Goal: Task Accomplishment & Management: Manage account settings

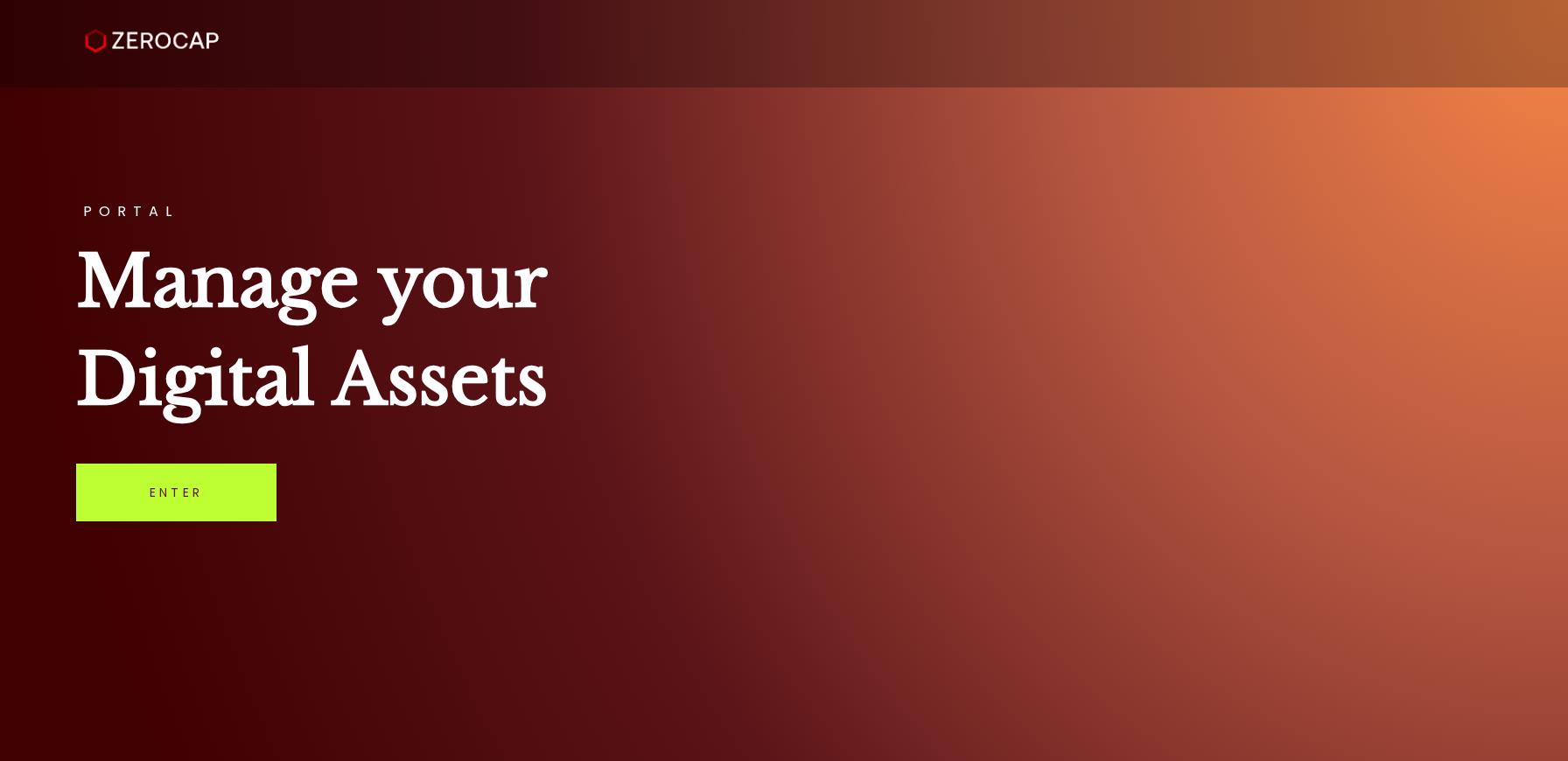
click at [178, 485] on link "Enter" at bounding box center [176, 492] width 200 height 58
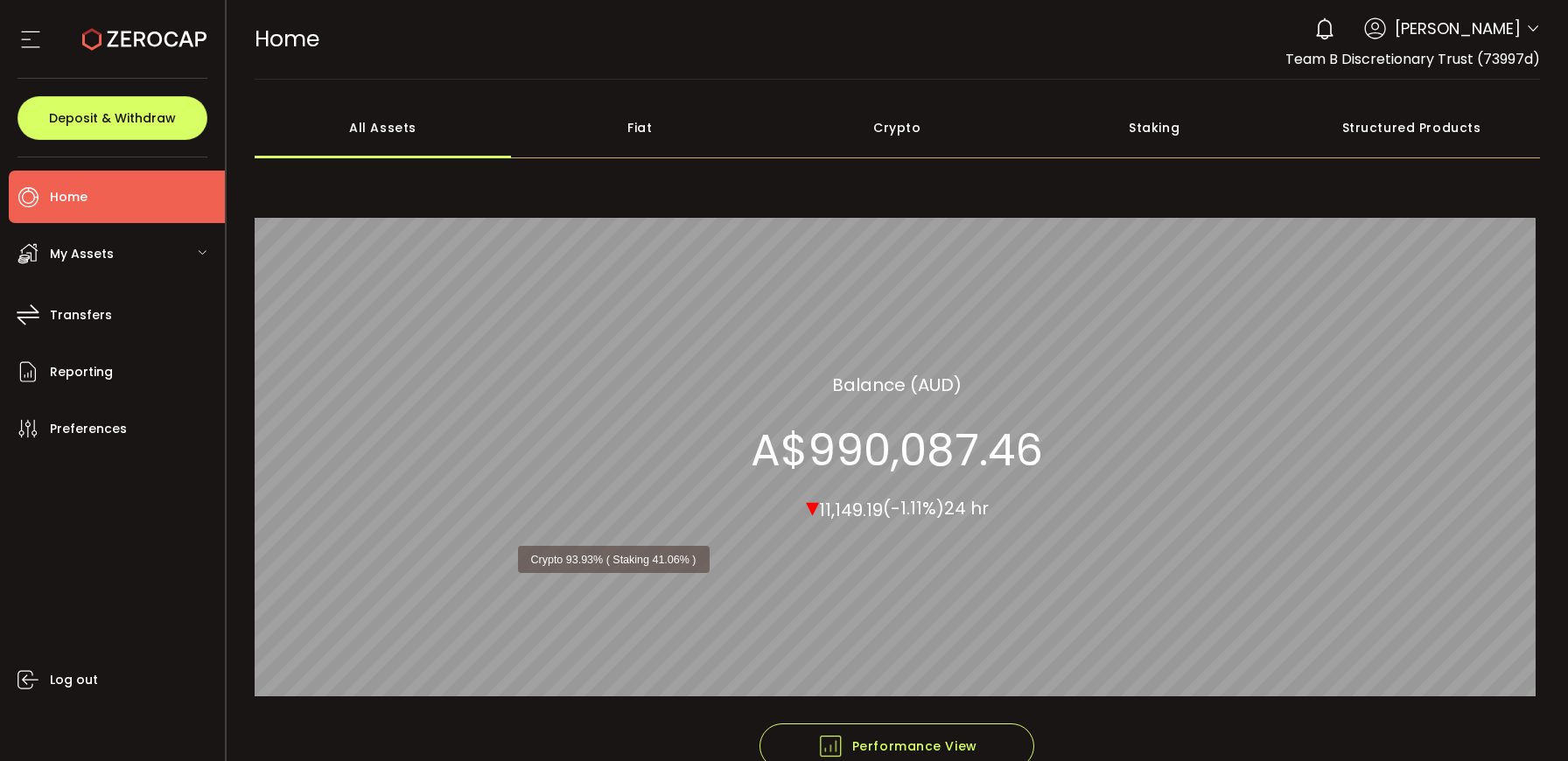
scroll to position [100, 0]
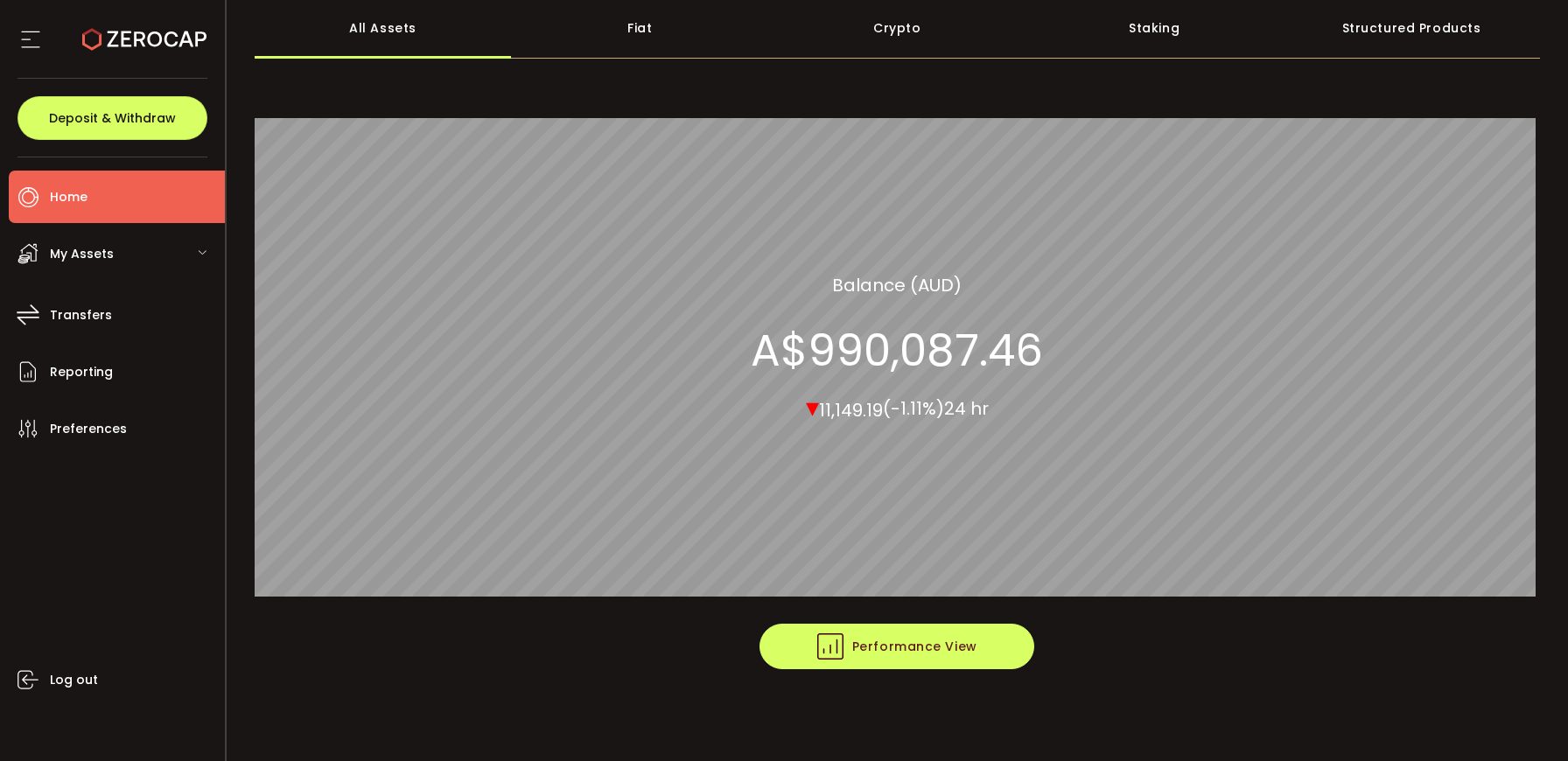
click at [856, 643] on span "Performance View" at bounding box center [897, 647] width 160 height 26
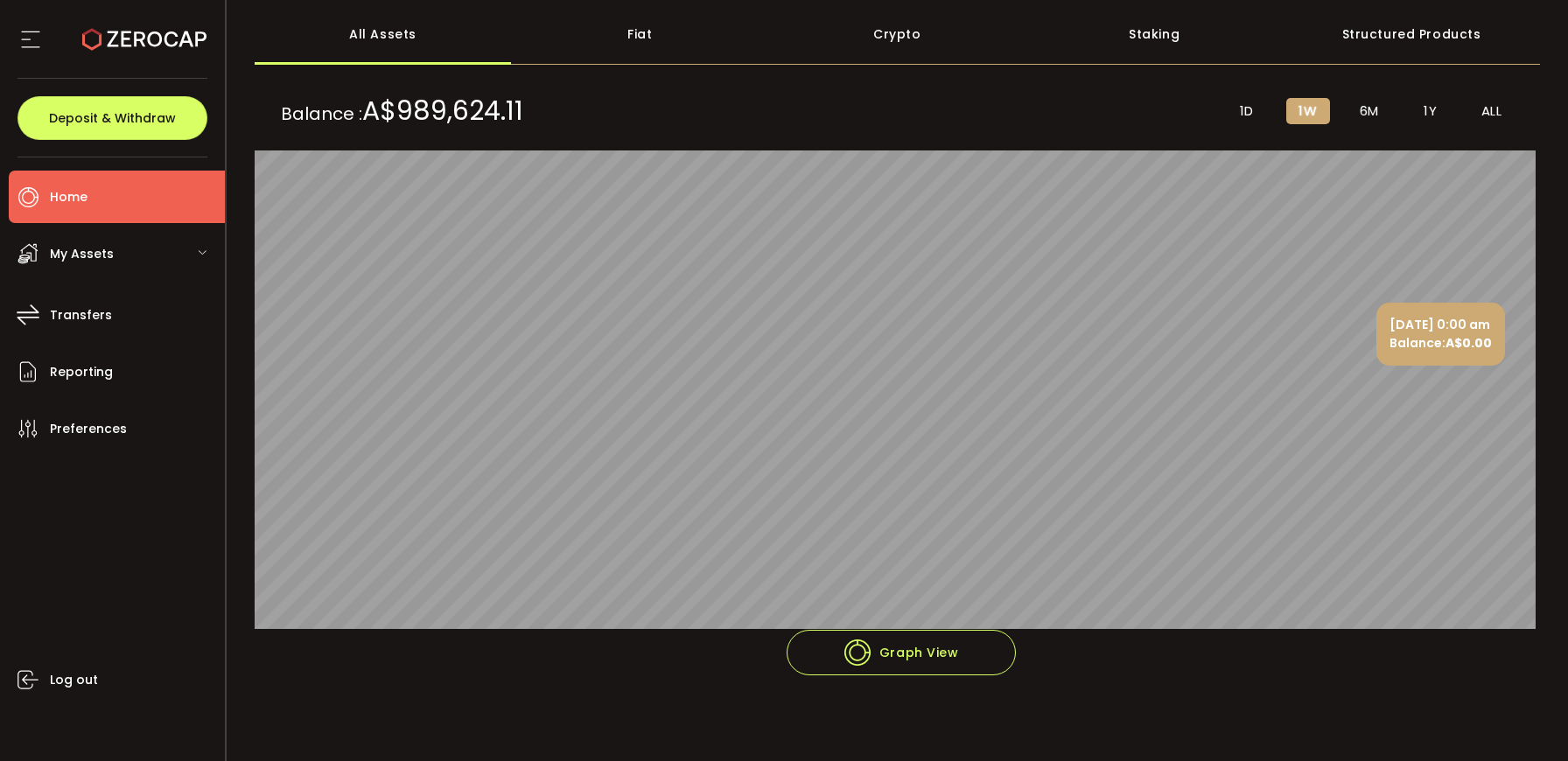
scroll to position [93, 0]
click at [1428, 105] on span "1Y" at bounding box center [1429, 112] width 13 height 16
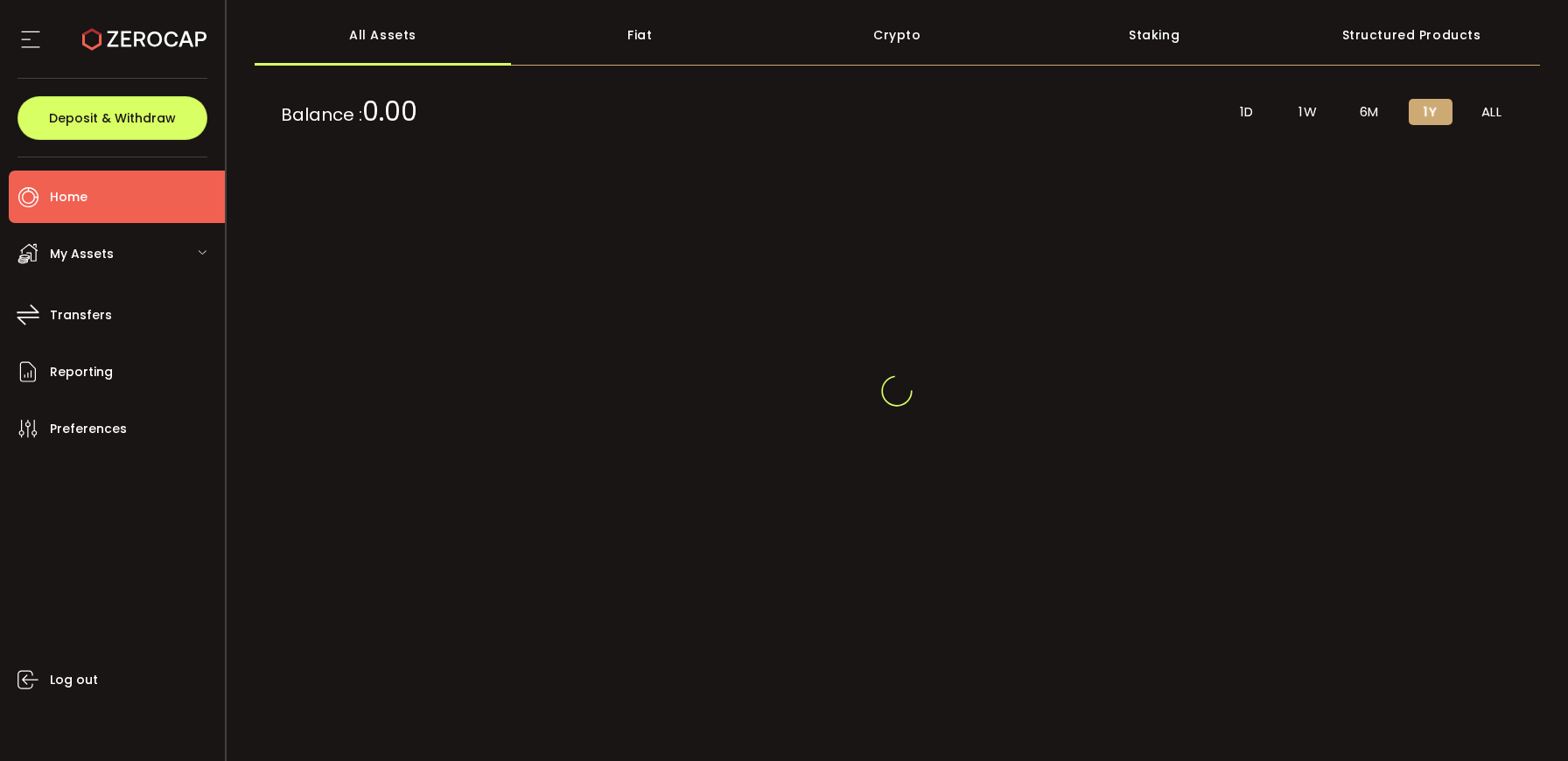
click at [1366, 104] on span "6M" at bounding box center [1370, 112] width 19 height 16
click at [1481, 111] on span "ALL" at bounding box center [1492, 112] width 21 height 16
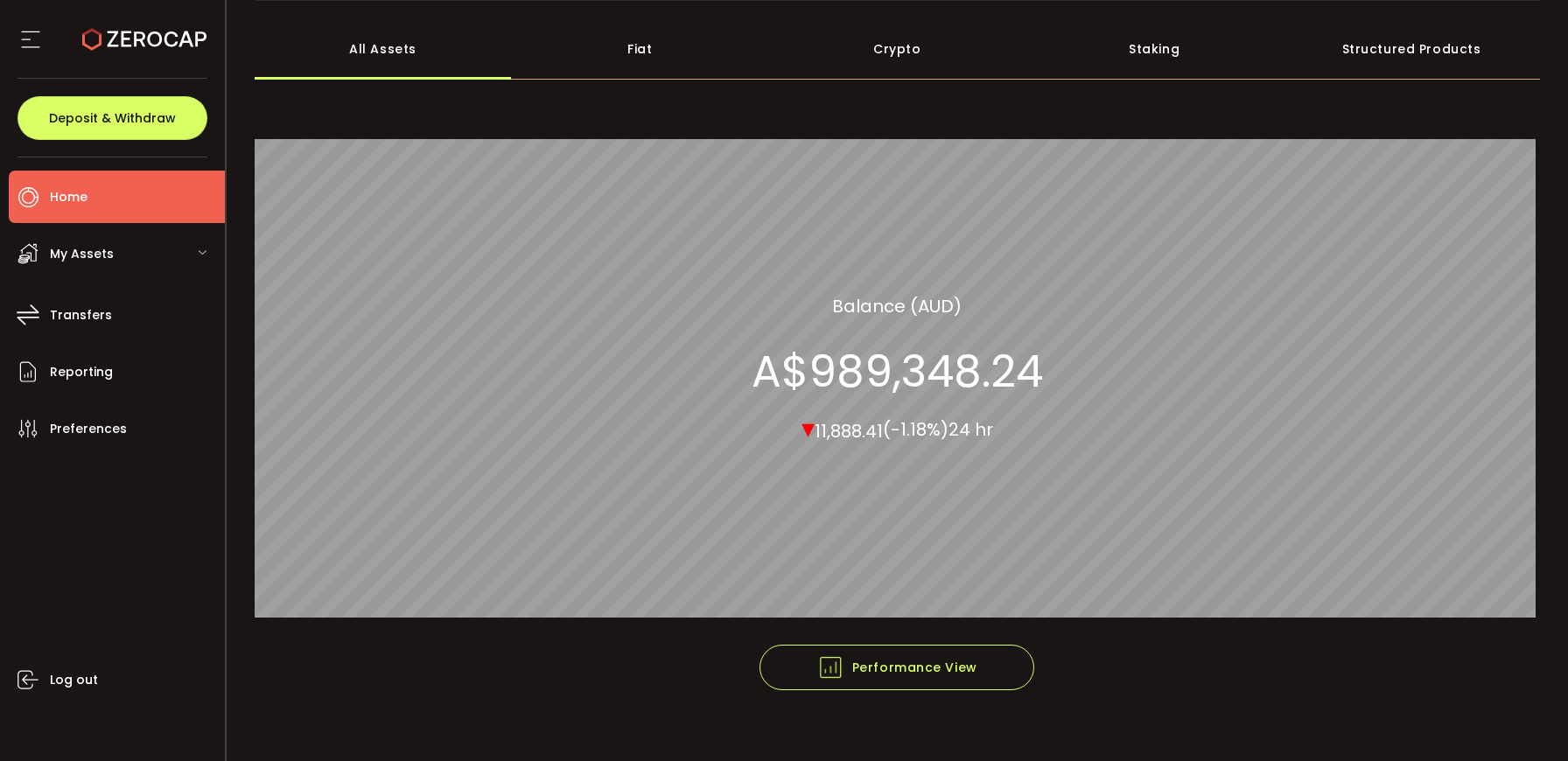
scroll to position [100, 0]
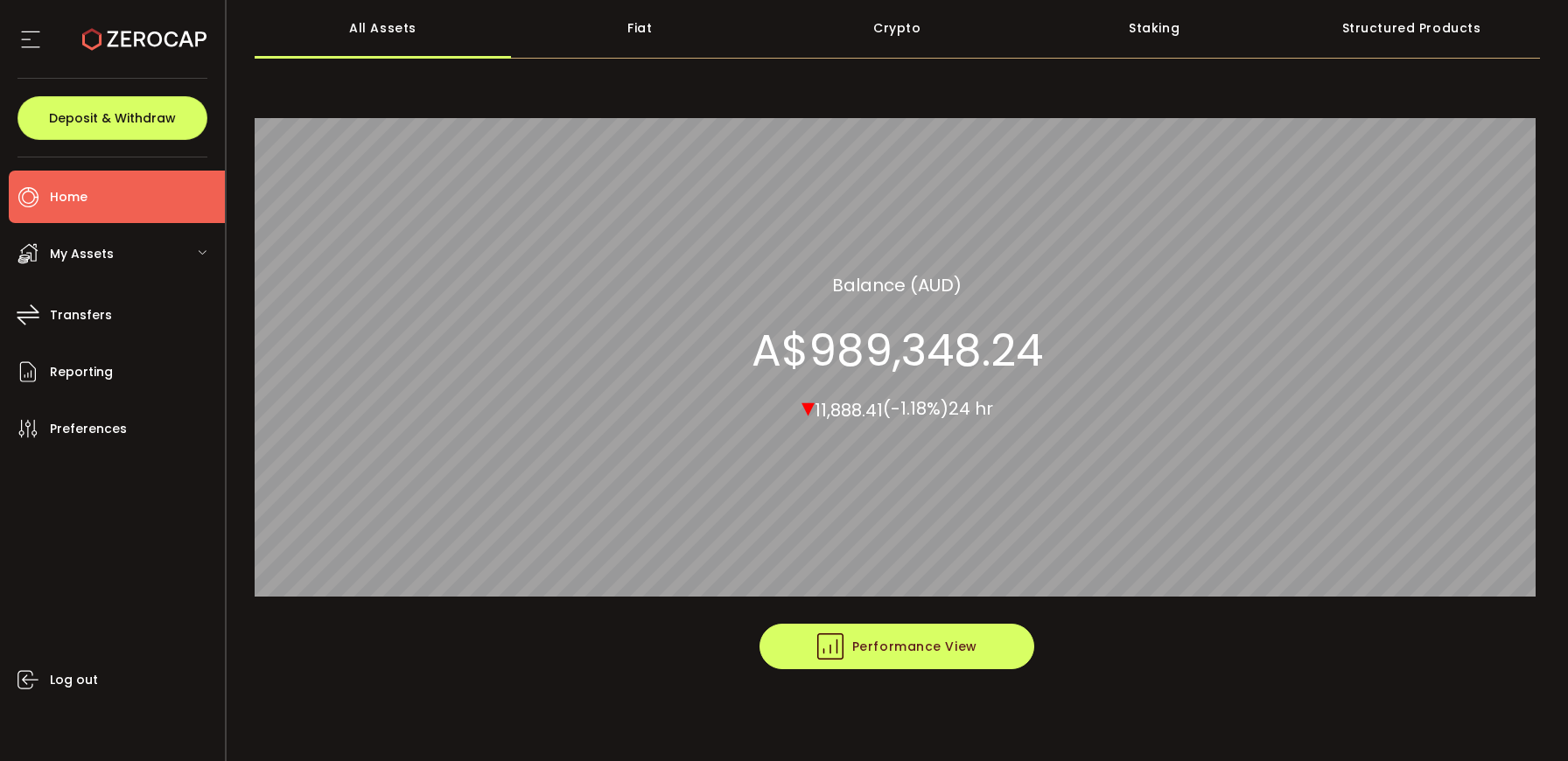
click at [896, 651] on span "Performance View" at bounding box center [897, 647] width 160 height 26
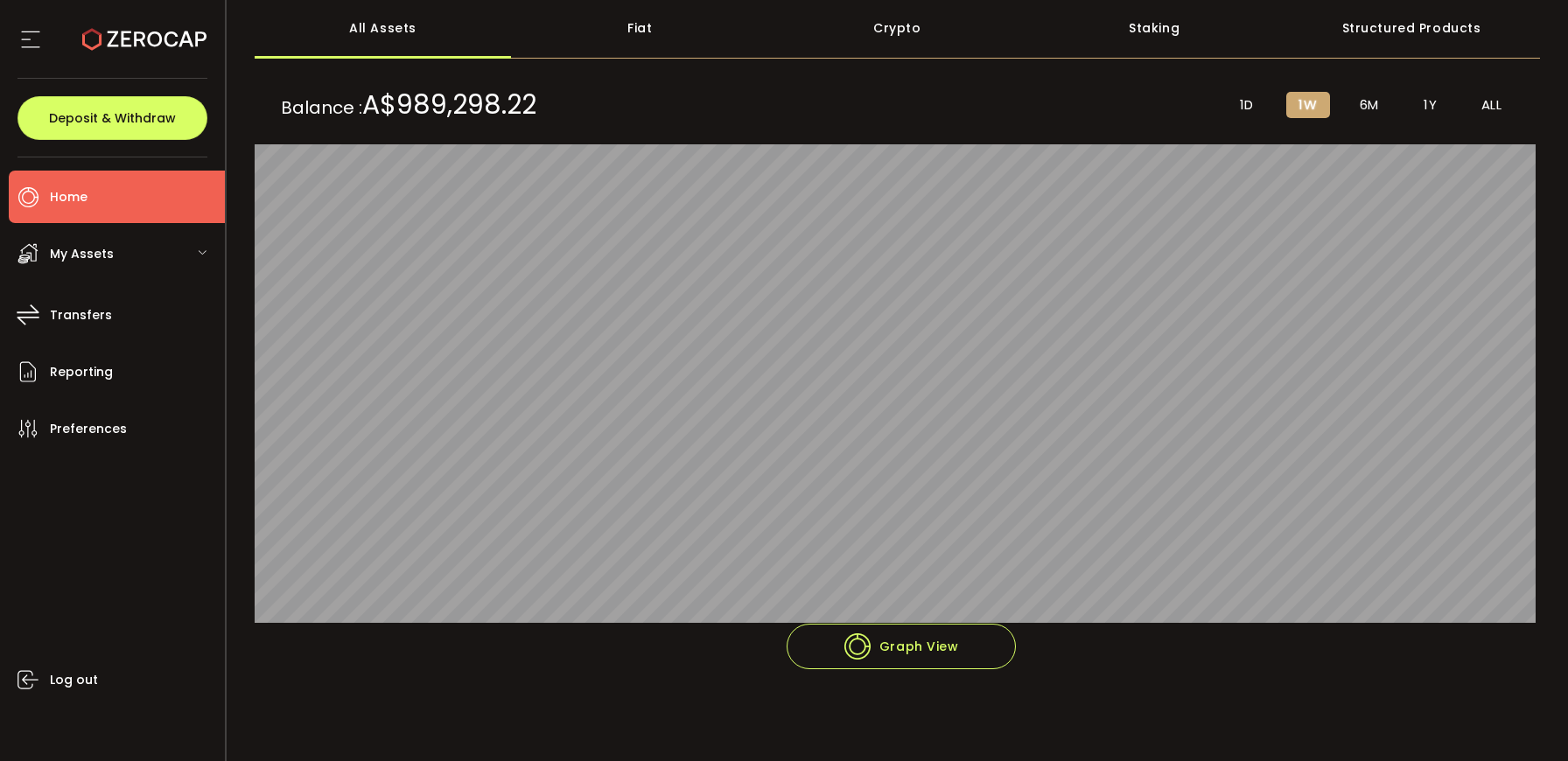
click at [1423, 100] on span "1Y" at bounding box center [1429, 105] width 13 height 16
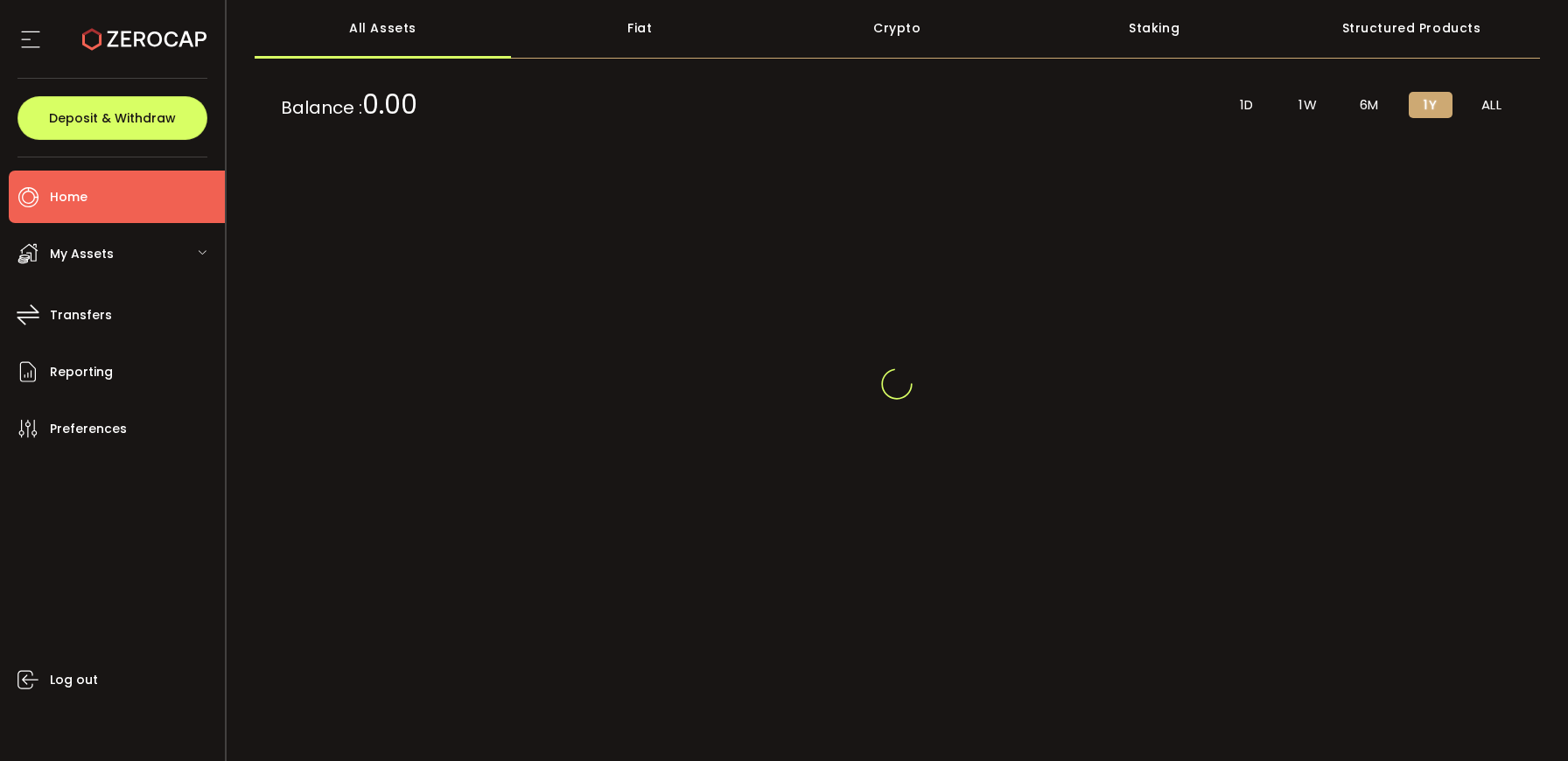
click at [1372, 100] on span "6M" at bounding box center [1370, 105] width 19 height 16
click at [1298, 102] on span "1W" at bounding box center [1307, 105] width 18 height 16
click at [1240, 104] on span "1D" at bounding box center [1247, 105] width 14 height 16
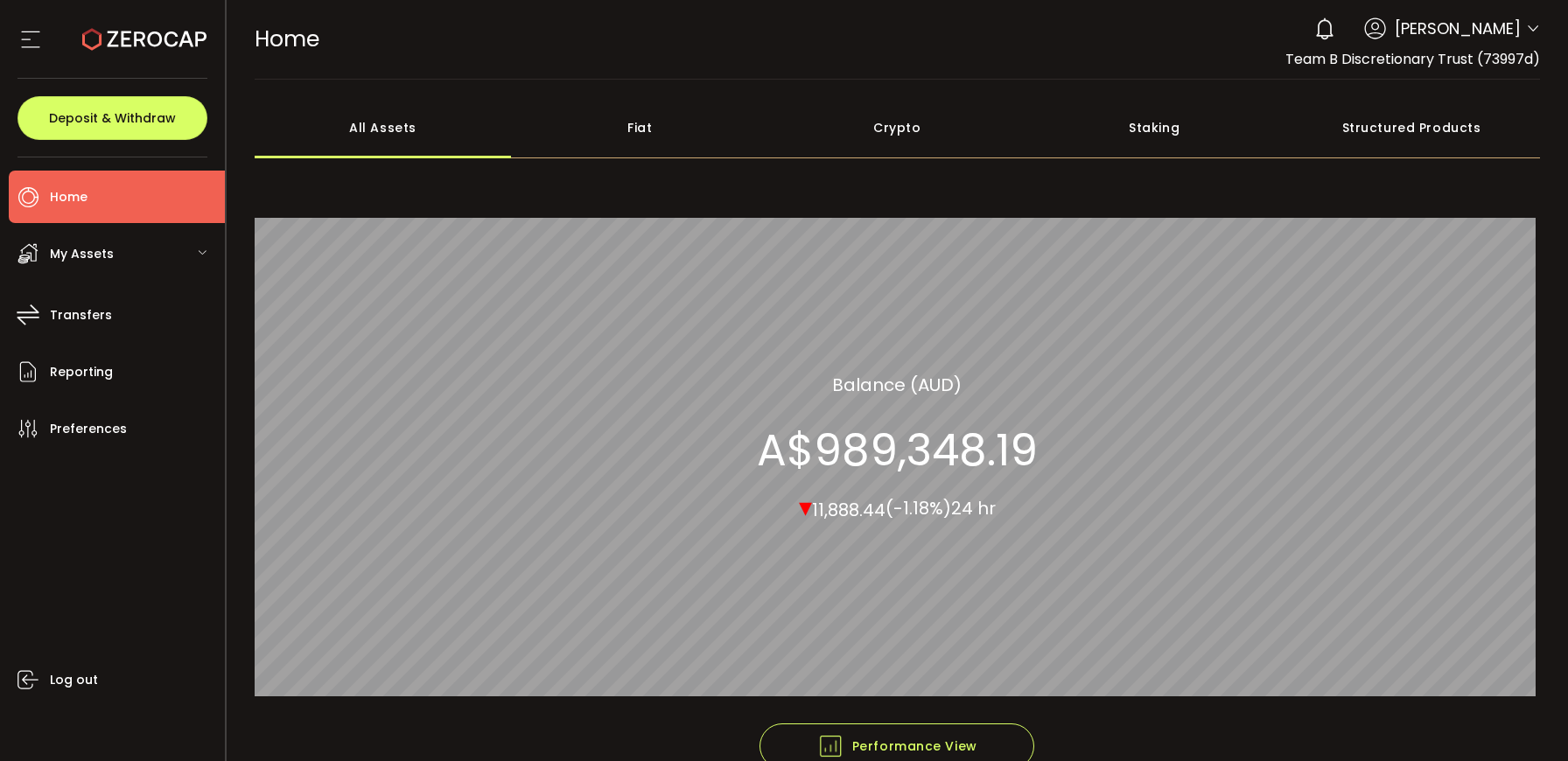
scroll to position [100, 0]
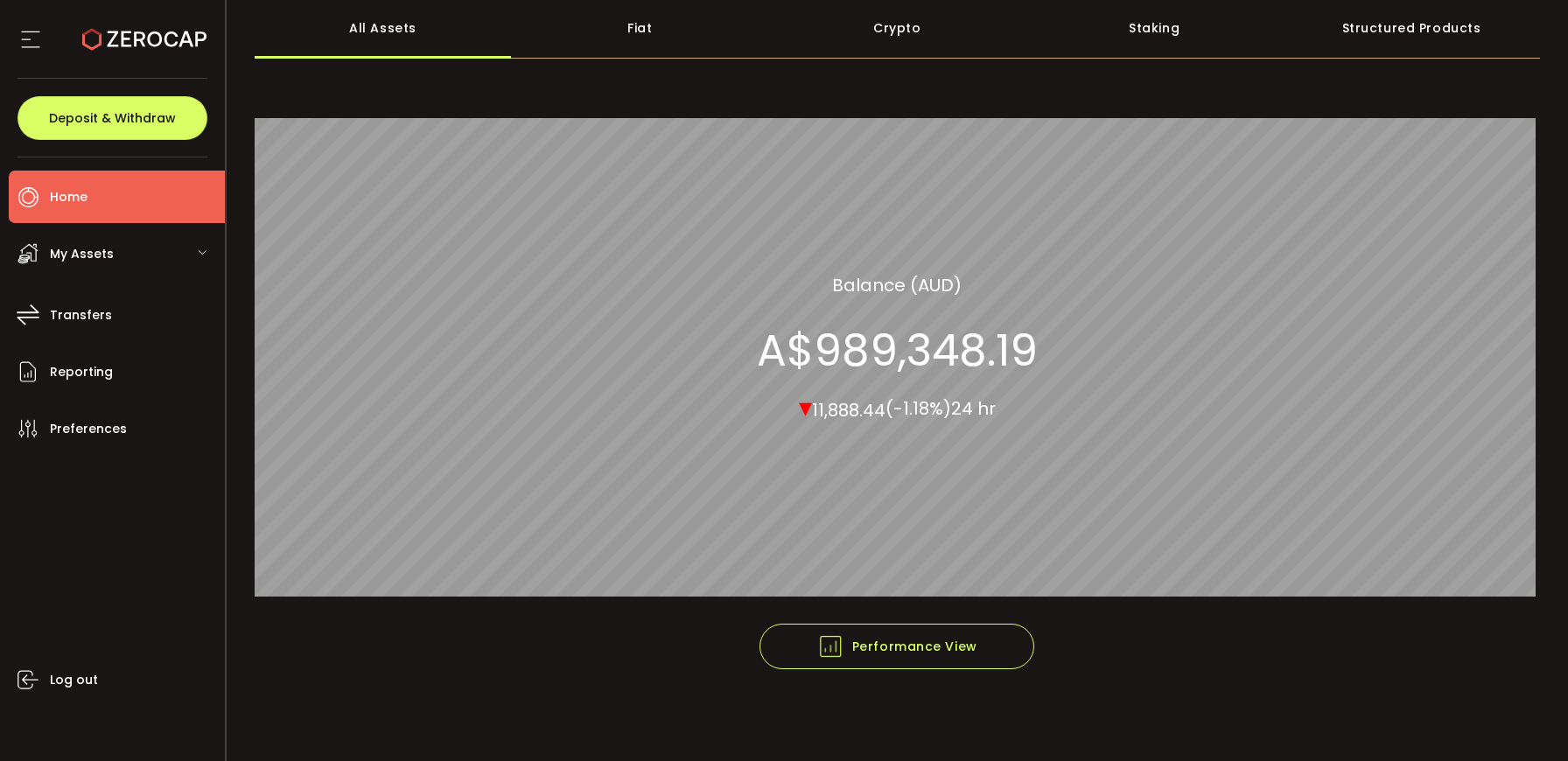
click at [86, 263] on span "My Assets" at bounding box center [82, 254] width 64 height 25
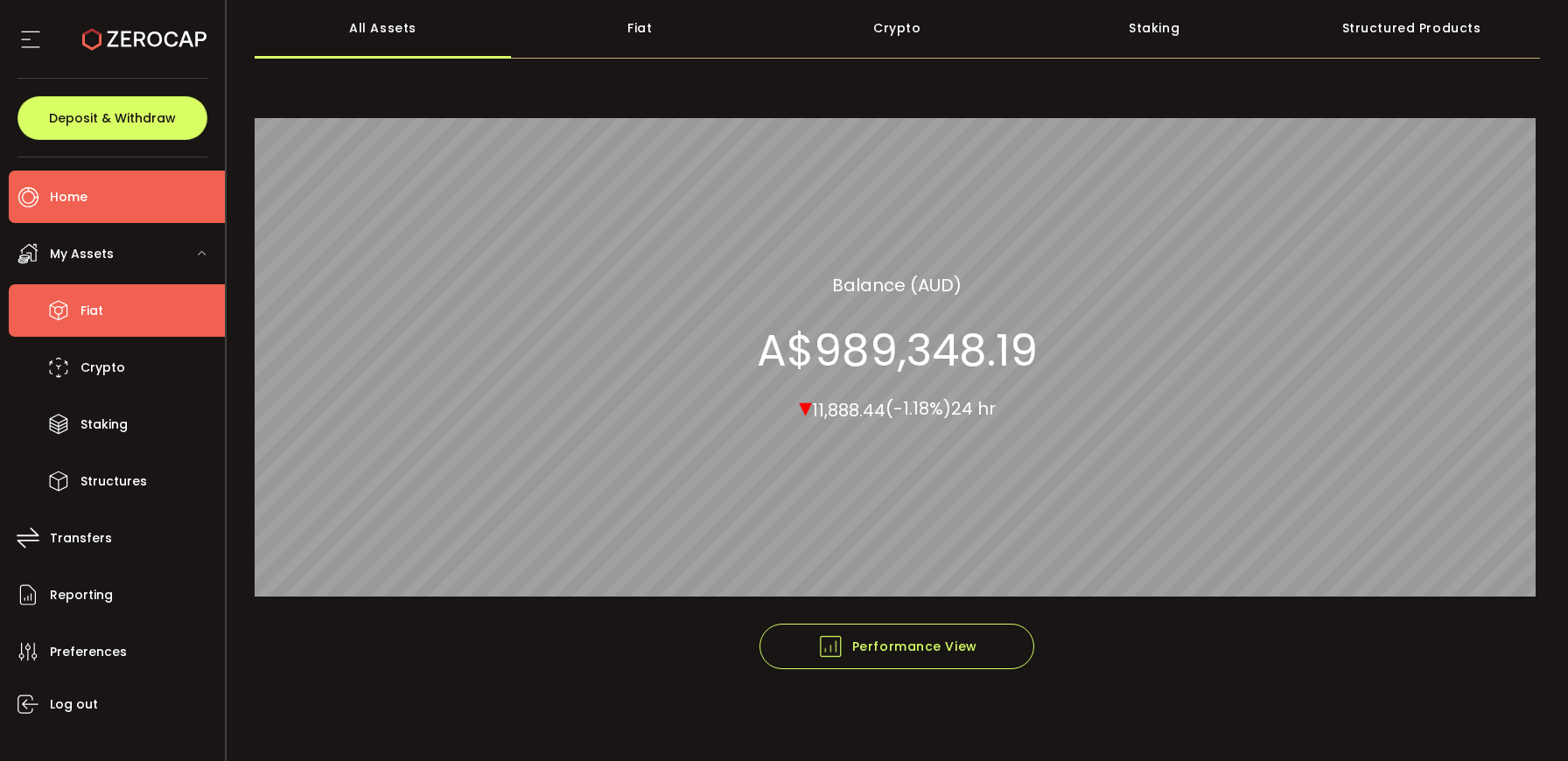
click at [86, 319] on span "Fiat" at bounding box center [92, 311] width 23 height 25
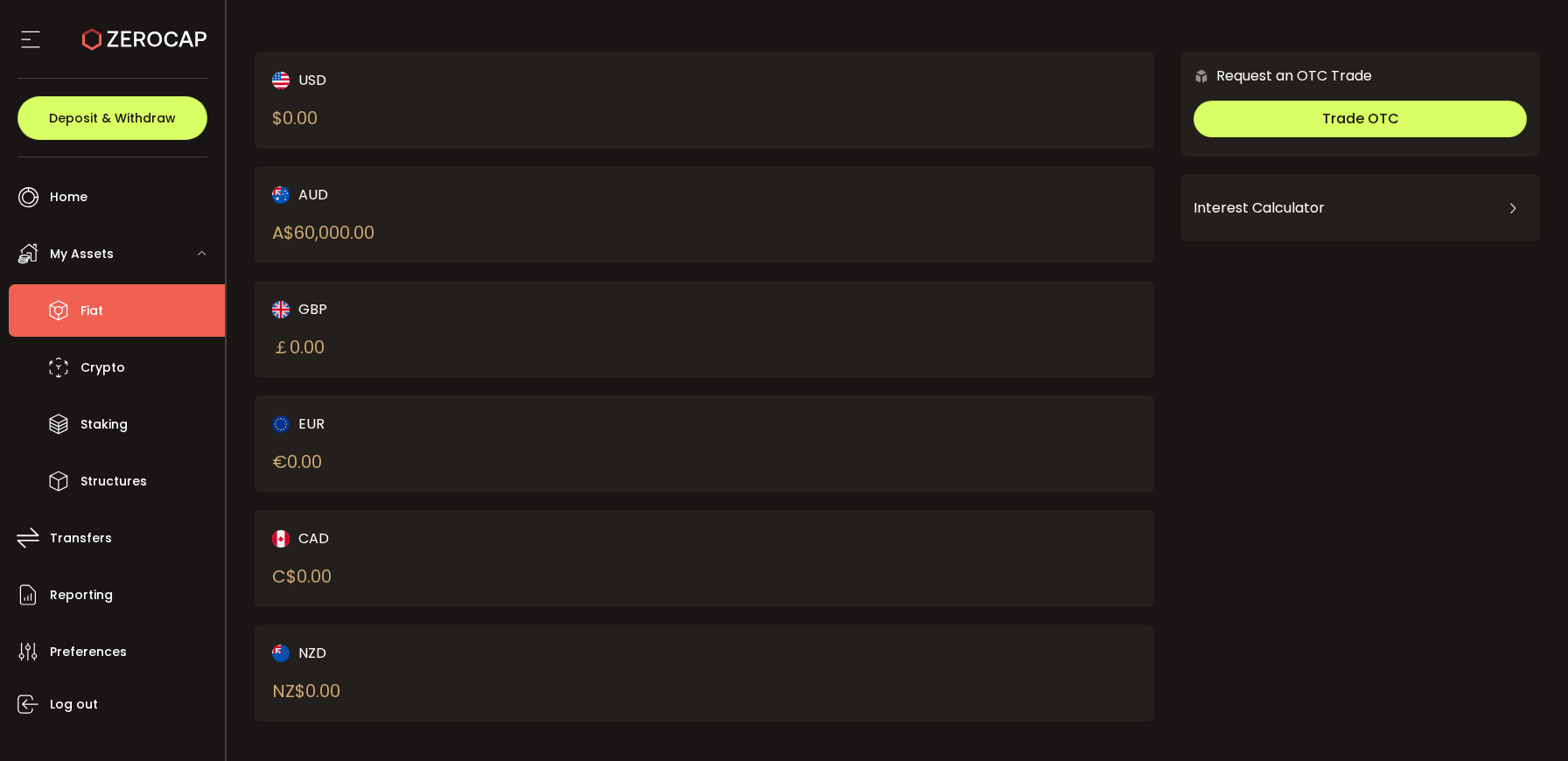
scroll to position [85, 0]
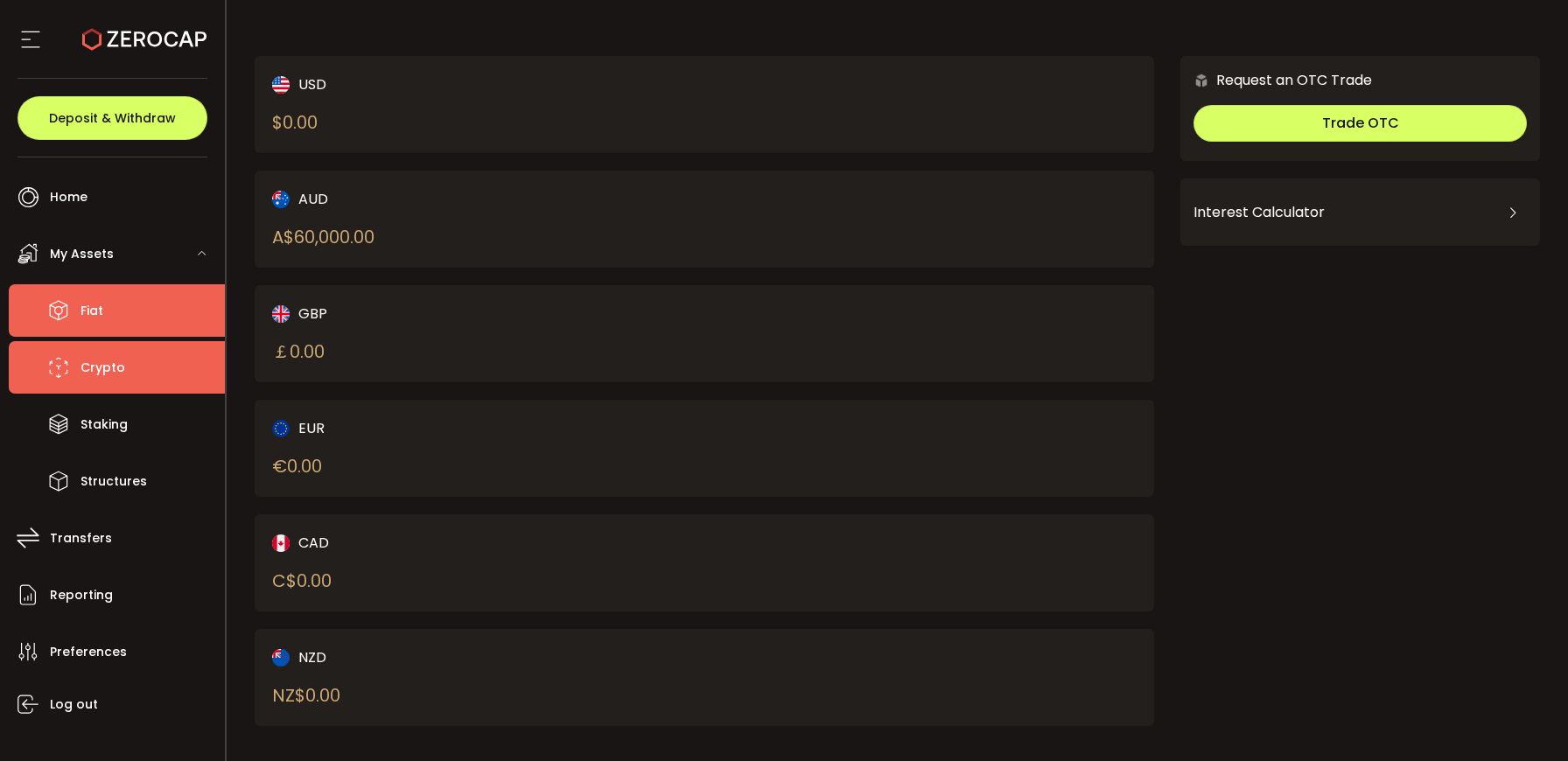
click at [104, 385] on li "Crypto" at bounding box center [117, 368] width 216 height 53
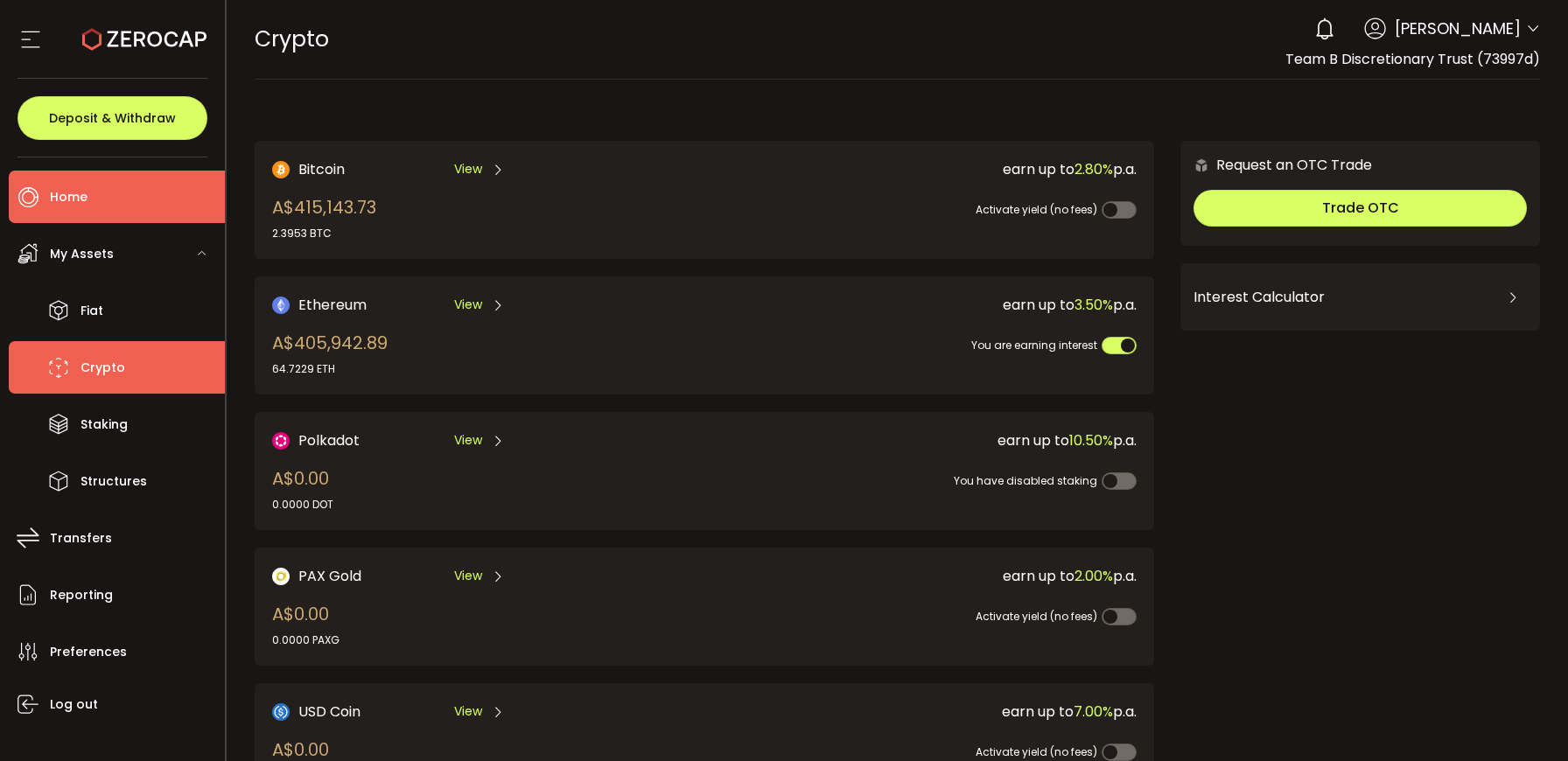
click at [43, 186] on li "Home" at bounding box center [117, 197] width 216 height 53
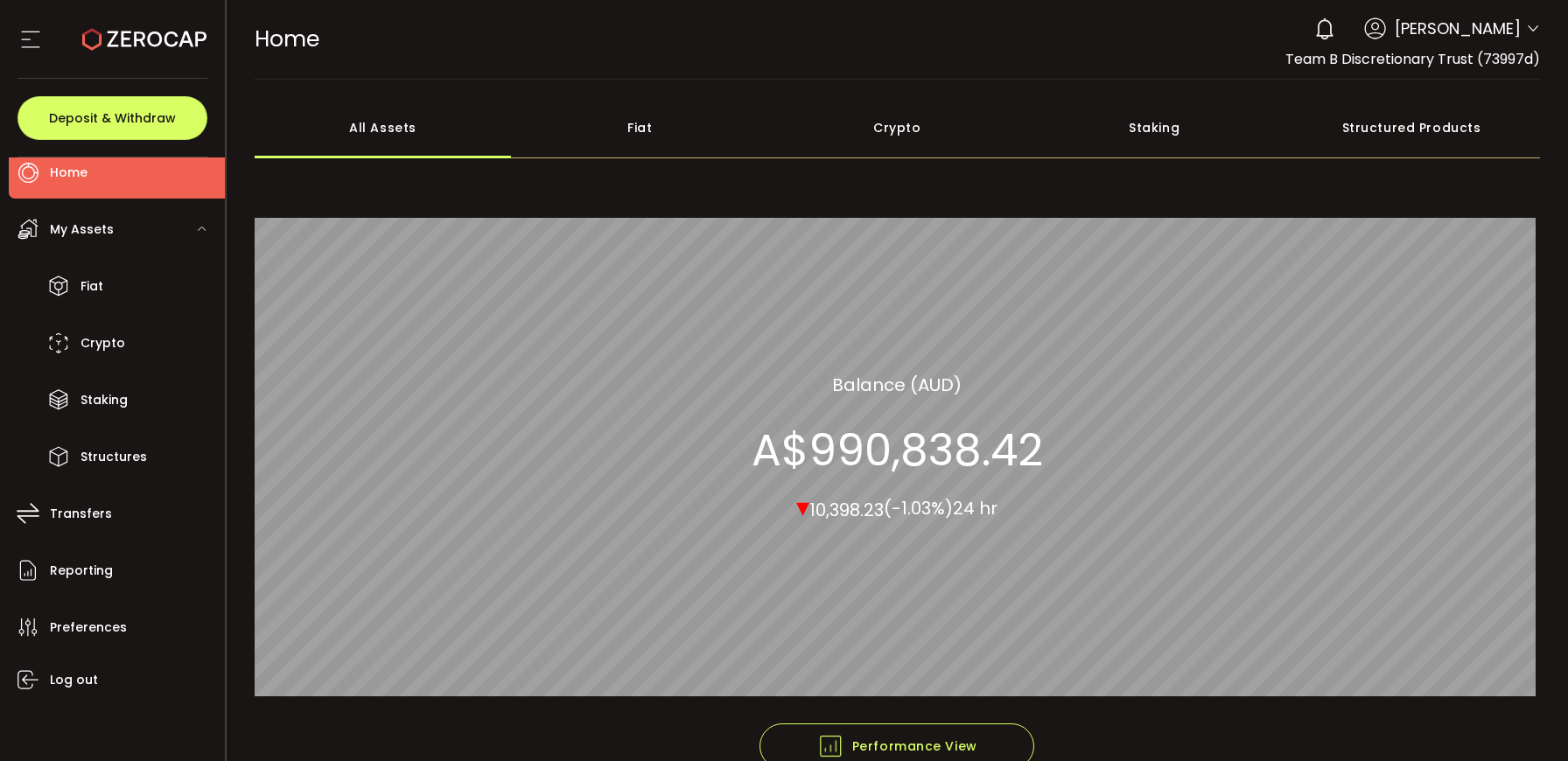
click at [1465, 31] on span "Morris Bardas" at bounding box center [1458, 28] width 126 height 24
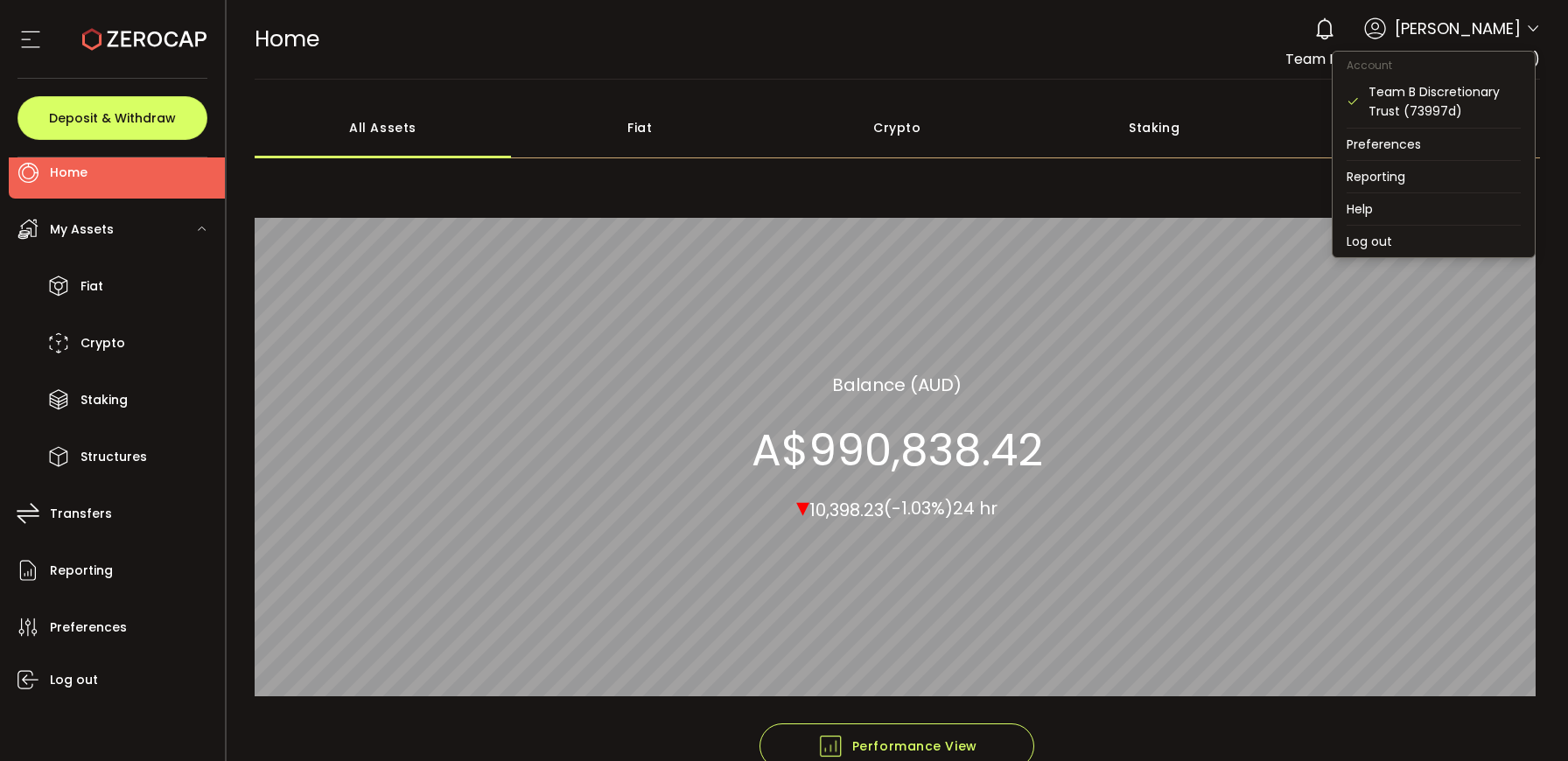
click at [1532, 29] on icon at bounding box center [1533, 29] width 14 height 14
click at [1390, 241] on li "Log out" at bounding box center [1434, 241] width 202 height 32
